Goal: Information Seeking & Learning: Learn about a topic

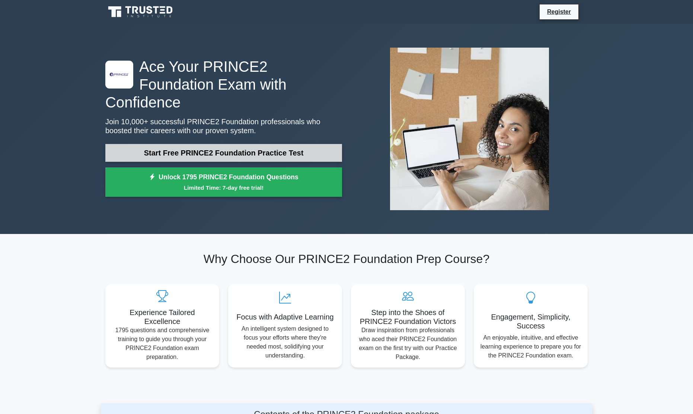
click at [192, 147] on link "Start Free PRINCE2 Foundation Practice Test" at bounding box center [223, 153] width 237 height 18
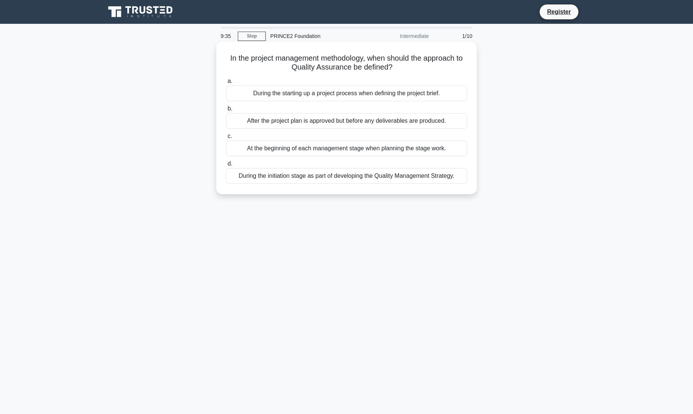
click at [331, 178] on div "During the initiation stage as part of developing the Quality Management Strate…" at bounding box center [346, 176] width 241 height 16
click at [226, 166] on input "d. During the initiation stage as part of developing the Quality Management Str…" at bounding box center [226, 164] width 0 height 5
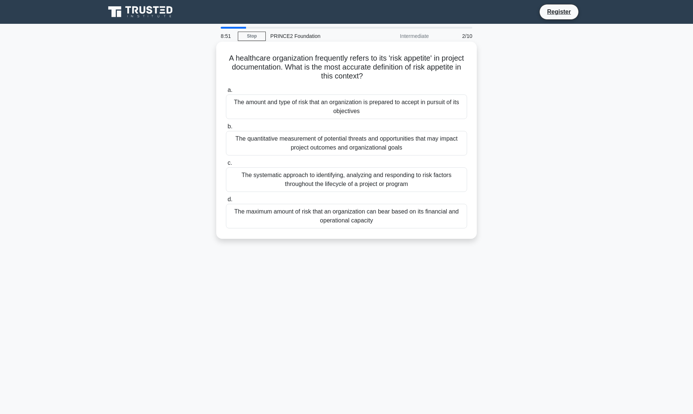
click at [369, 144] on div "The quantitative measurement of potential threats and opportunities that may im…" at bounding box center [346, 143] width 241 height 25
click at [226, 129] on input "b. The quantitative measurement of potential threats and opportunities that may…" at bounding box center [226, 126] width 0 height 5
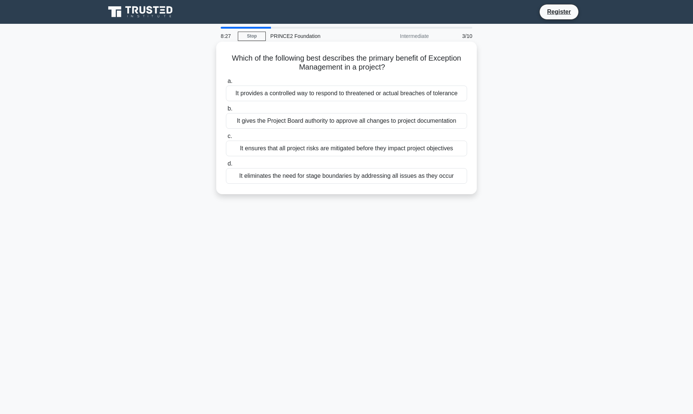
click at [383, 97] on div "It provides a controlled way to respond to threatened or actual breaches of tol…" at bounding box center [346, 94] width 241 height 16
click at [226, 84] on input "a. It provides a controlled way to respond to threatened or actual breaches of …" at bounding box center [226, 81] width 0 height 5
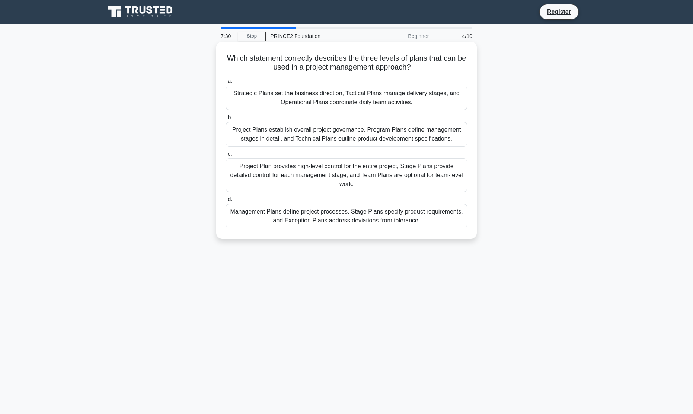
click at [388, 129] on div "Project Plans establish overall project governance, Program Plans define manage…" at bounding box center [346, 134] width 241 height 25
click at [226, 120] on input "b. Project Plans establish overall project governance, Program Plans define man…" at bounding box center [226, 117] width 0 height 5
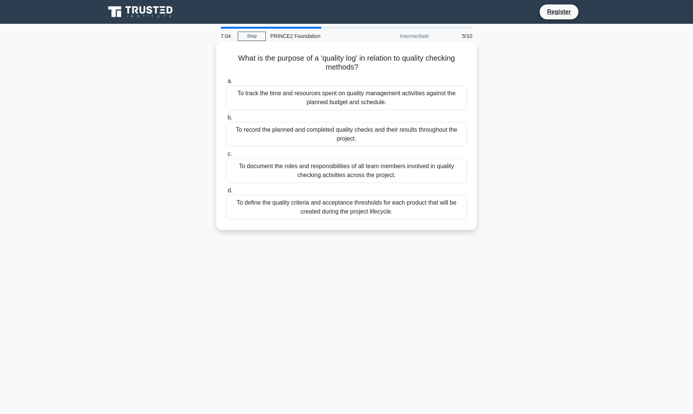
click at [396, 213] on div "To define the quality criteria and acceptance thresholds for each product that …" at bounding box center [346, 207] width 241 height 25
click at [226, 193] on input "d. To define the quality criteria and acceptance thresholds for each product th…" at bounding box center [226, 190] width 0 height 5
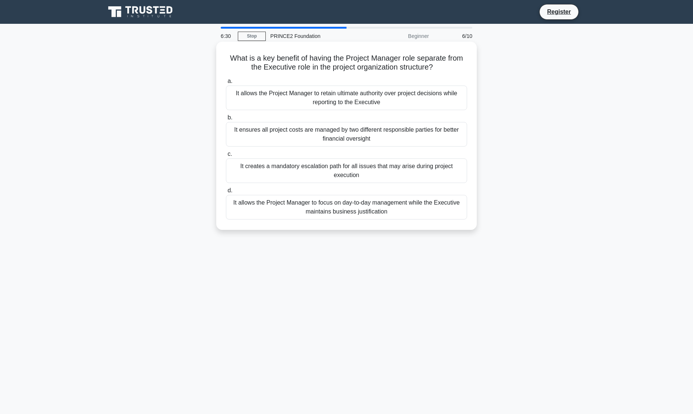
click at [391, 211] on div "It allows the Project Manager to focus on day-to-day management while the Execu…" at bounding box center [346, 207] width 241 height 25
click at [226, 193] on input "d. It allows the Project Manager to focus on day-to-day management while the Ex…" at bounding box center [226, 190] width 0 height 5
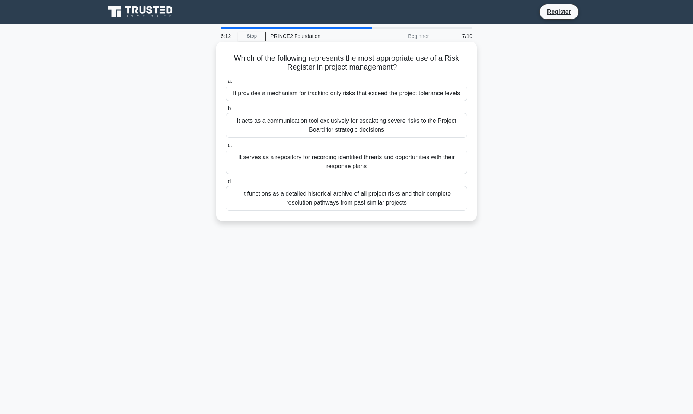
click at [392, 163] on div "It serves as a repository for recording identified threats and opportunities wi…" at bounding box center [346, 162] width 241 height 25
click at [226, 148] on input "c. It serves as a repository for recording identified threats and opportunities…" at bounding box center [226, 145] width 0 height 5
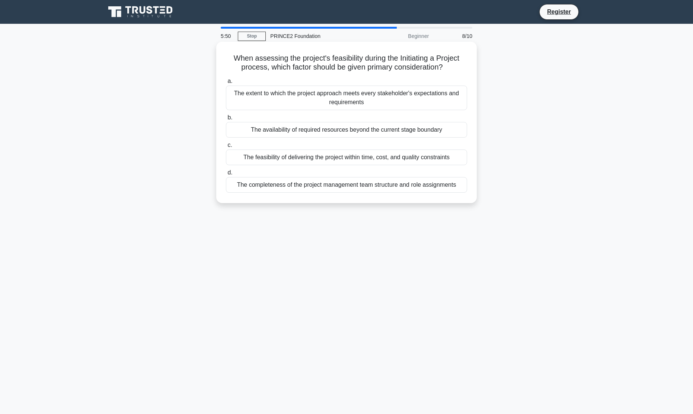
click at [386, 156] on div "The feasibility of delivering the project within time, cost, and quality constr…" at bounding box center [346, 158] width 241 height 16
click at [226, 148] on input "c. The feasibility of delivering the project within time, cost, and quality con…" at bounding box center [226, 145] width 0 height 5
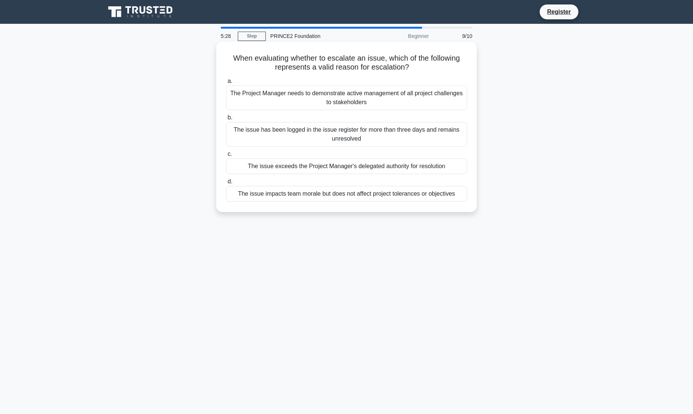
click at [387, 169] on div "The issue exceeds the Project Manager's delegated authority for resolution" at bounding box center [346, 167] width 241 height 16
click at [226, 157] on input "c. The issue exceeds the Project Manager's delegated authority for resolution" at bounding box center [226, 154] width 0 height 5
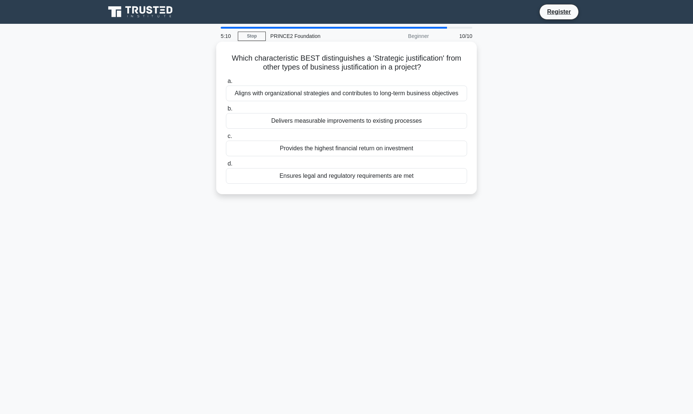
click at [386, 95] on div "Aligns with organizational strategies and contributes to long-term business obj…" at bounding box center [346, 94] width 241 height 16
click at [226, 84] on input "a. Aligns with organizational strategies and contributes to long-term business …" at bounding box center [226, 81] width 0 height 5
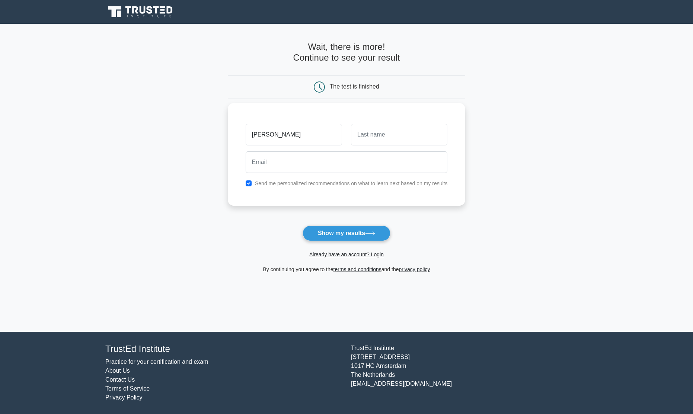
type input "[PERSON_NAME]"
click at [383, 137] on input "text" at bounding box center [399, 135] width 96 height 22
type input "[PERSON_NAME]"
click at [369, 163] on input "email" at bounding box center [347, 162] width 202 height 22
type input "s"
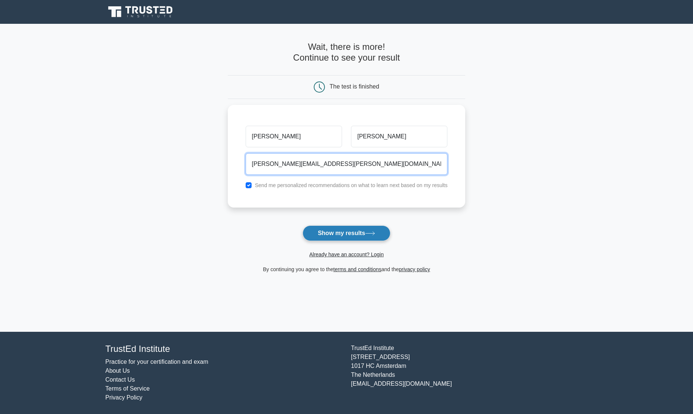
type input "[PERSON_NAME][EMAIL_ADDRESS][PERSON_NAME][DOMAIN_NAME]"
click at [369, 232] on icon at bounding box center [370, 234] width 10 height 4
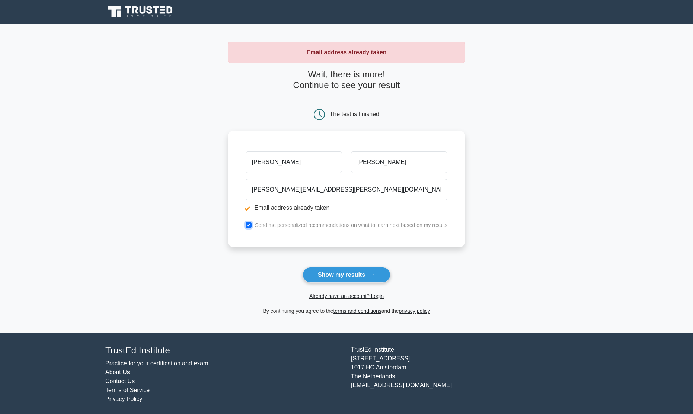
click at [248, 224] on input "checkbox" at bounding box center [249, 225] width 6 height 6
checkbox input "false"
drag, startPoint x: 332, startPoint y: 192, endPoint x: 235, endPoint y: 187, distance: 96.9
click at [235, 187] on div "[PERSON_NAME] [PERSON_NAME][EMAIL_ADDRESS][PERSON_NAME][DOMAIN_NAME] Email addr…" at bounding box center [347, 189] width 238 height 117
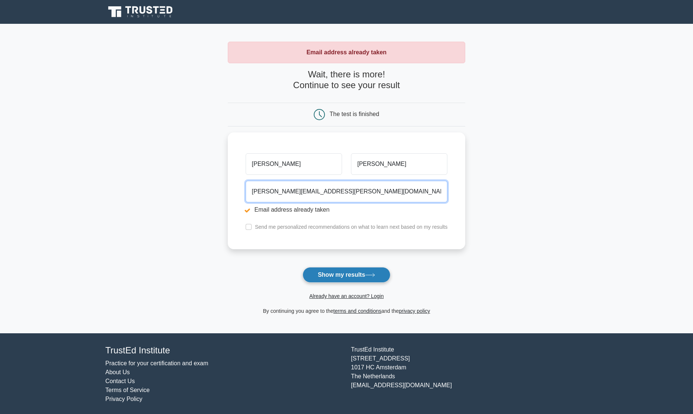
type input "[PERSON_NAME][EMAIL_ADDRESS][PERSON_NAME][DOMAIN_NAME]"
click at [350, 275] on button "Show my results" at bounding box center [347, 275] width 88 height 16
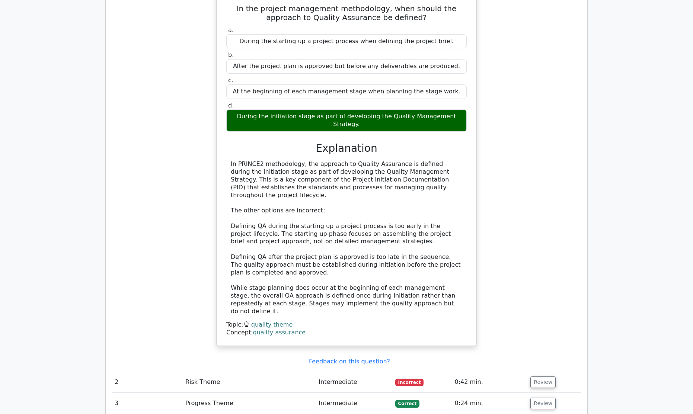
scroll to position [692, 0]
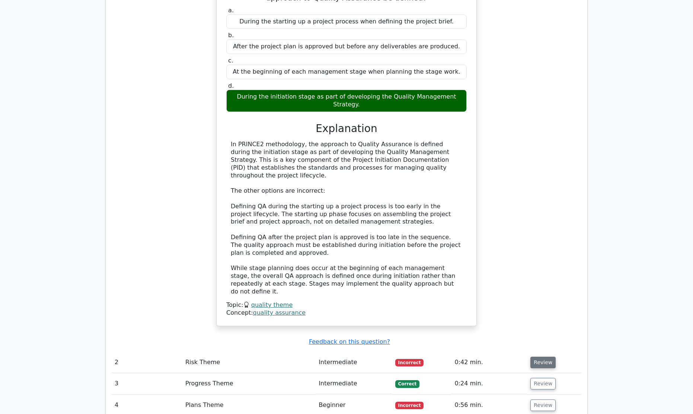
click at [534, 357] on button "Review" at bounding box center [542, 363] width 25 height 12
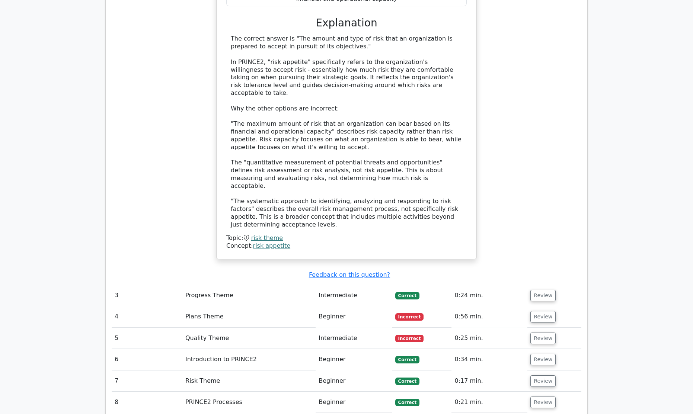
scroll to position [1242, 0]
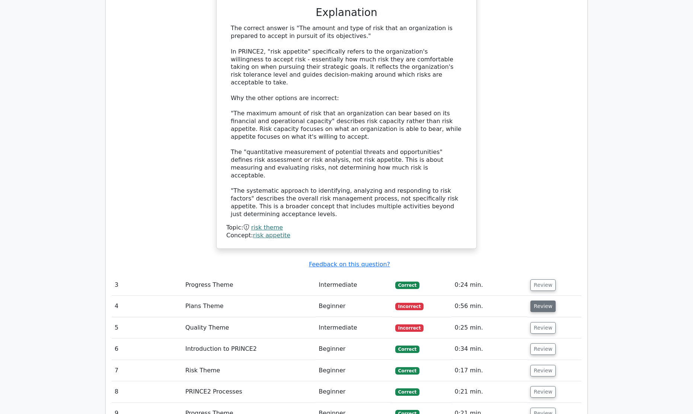
click at [545, 301] on button "Review" at bounding box center [542, 307] width 25 height 12
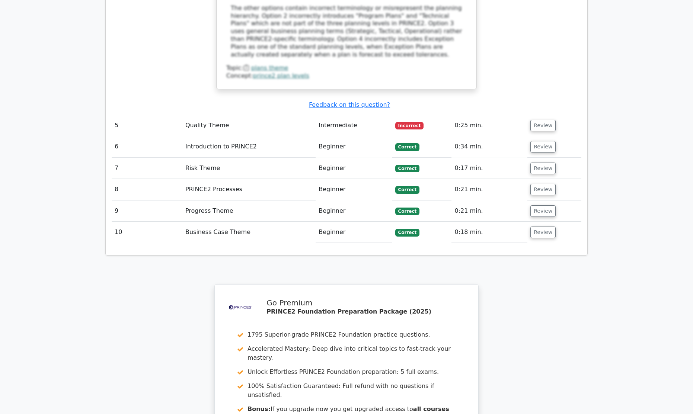
scroll to position [1898, 0]
